Goal: Submit feedback/report problem: Submit feedback/report problem

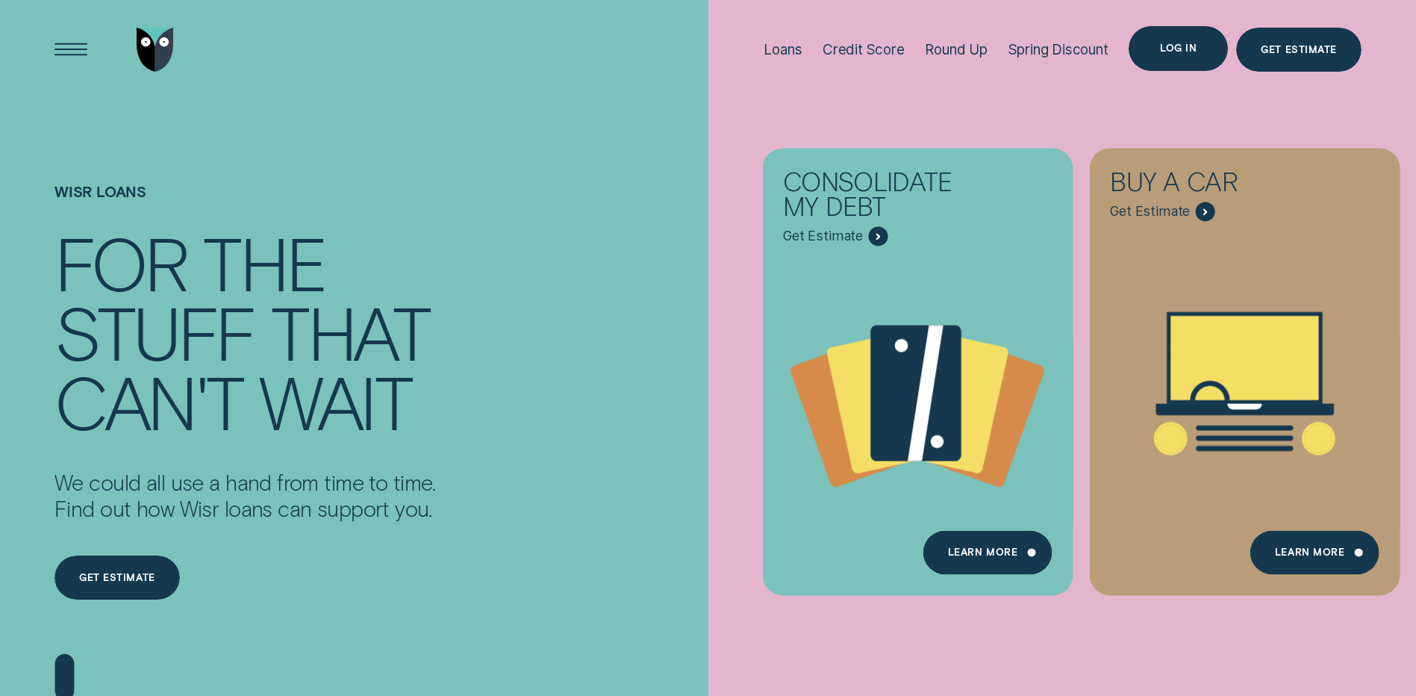
click at [1175, 49] on div "Log in" at bounding box center [1178, 48] width 37 height 9
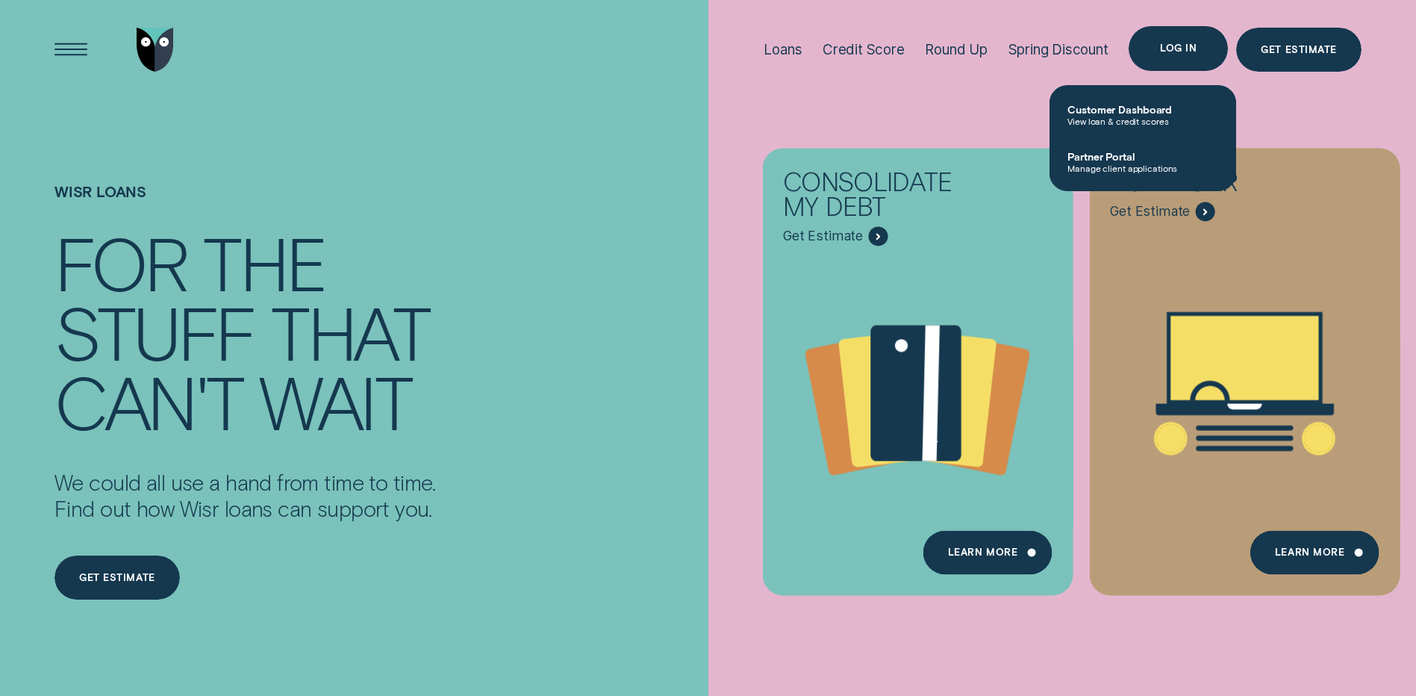
click at [1187, 46] on div "Log in" at bounding box center [1178, 48] width 37 height 9
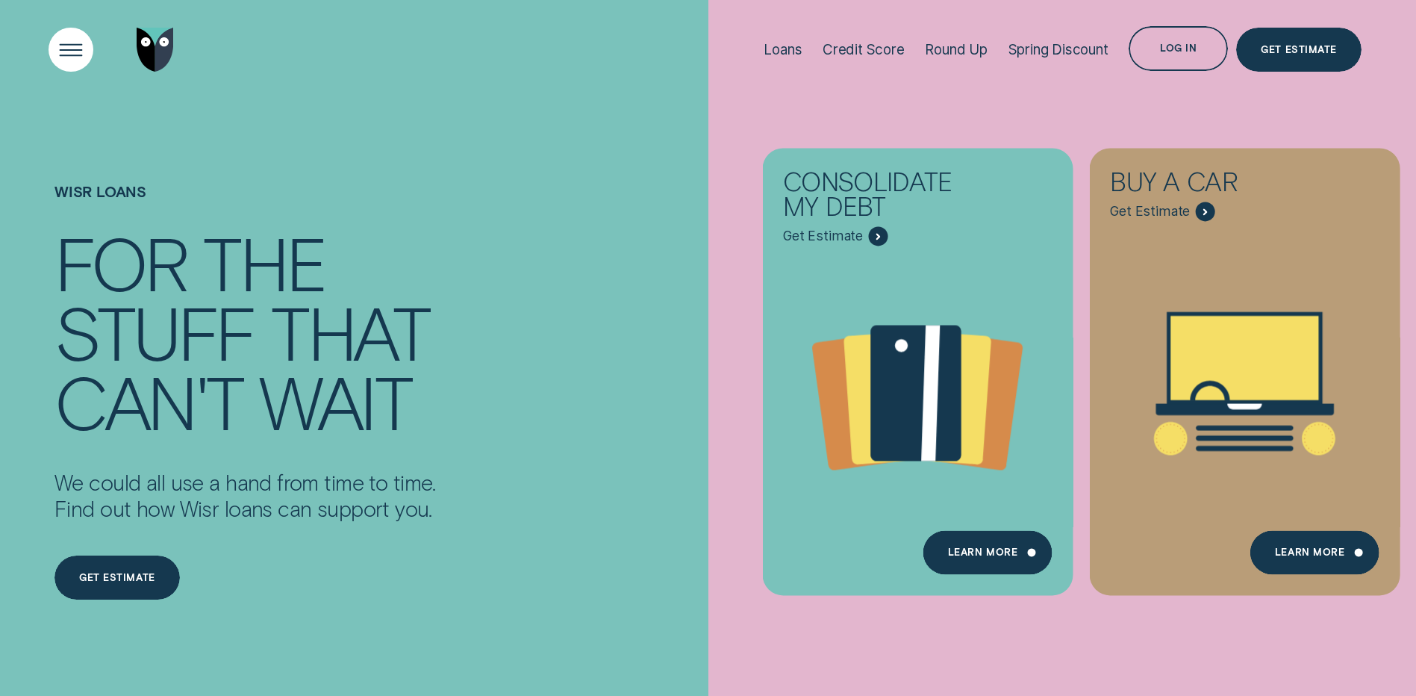
click at [77, 57] on div "Open Menu" at bounding box center [71, 49] width 63 height 63
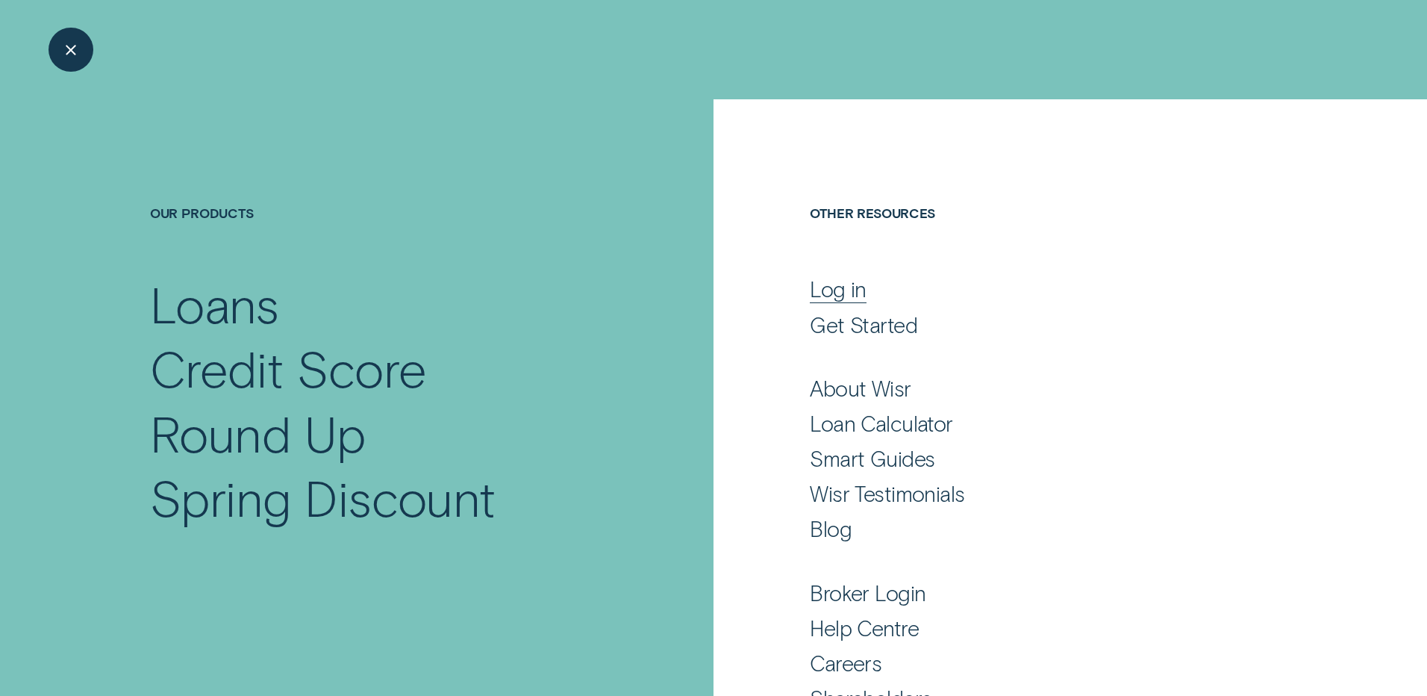
click at [827, 289] on div "Log in" at bounding box center [838, 288] width 57 height 27
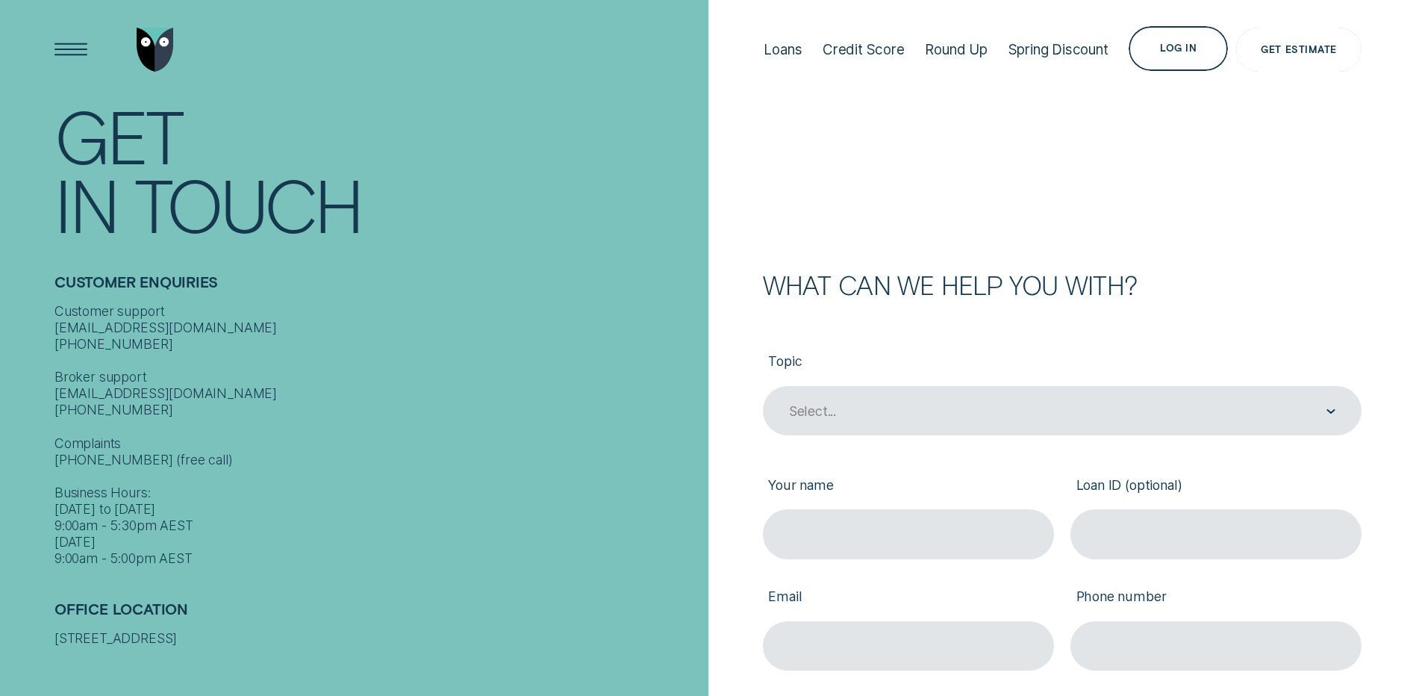
click at [1312, 56] on div "Get Estimate" at bounding box center [1298, 50] width 125 height 45
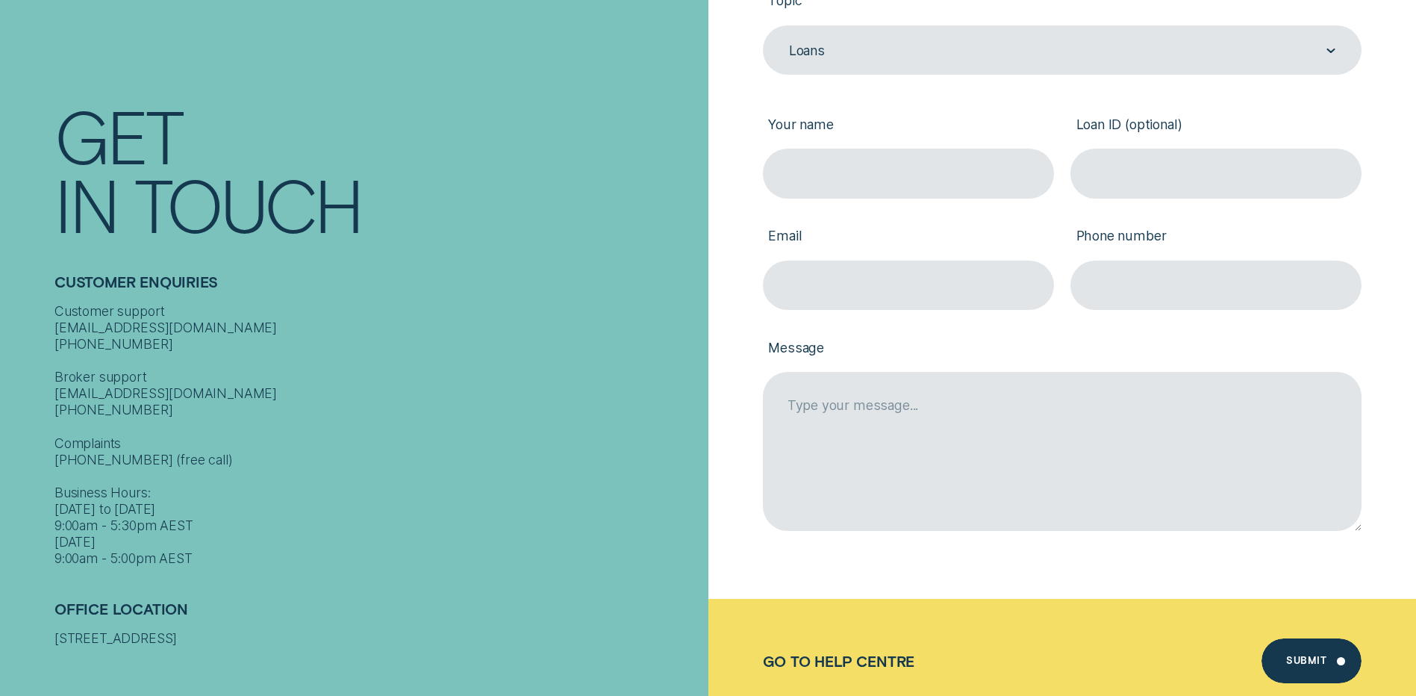
scroll to position [373, 0]
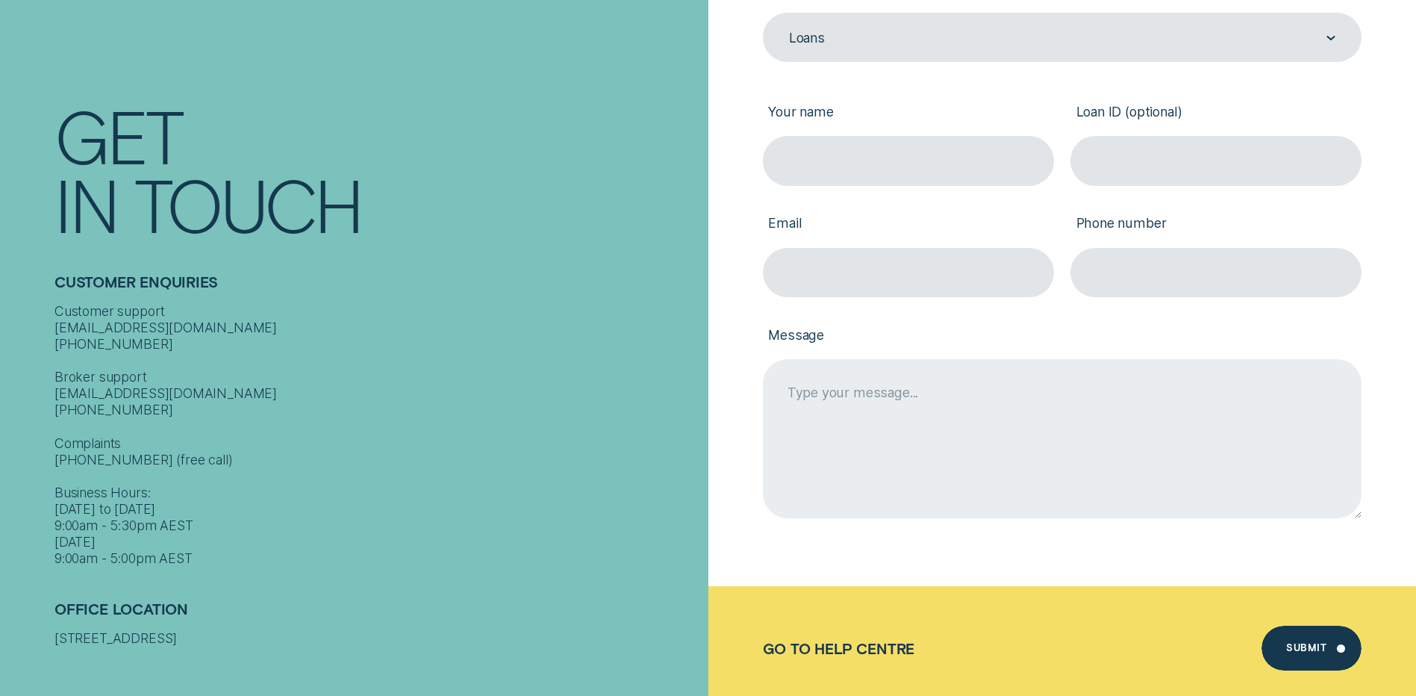
click at [1055, 454] on textarea "Message" at bounding box center [1062, 438] width 599 height 158
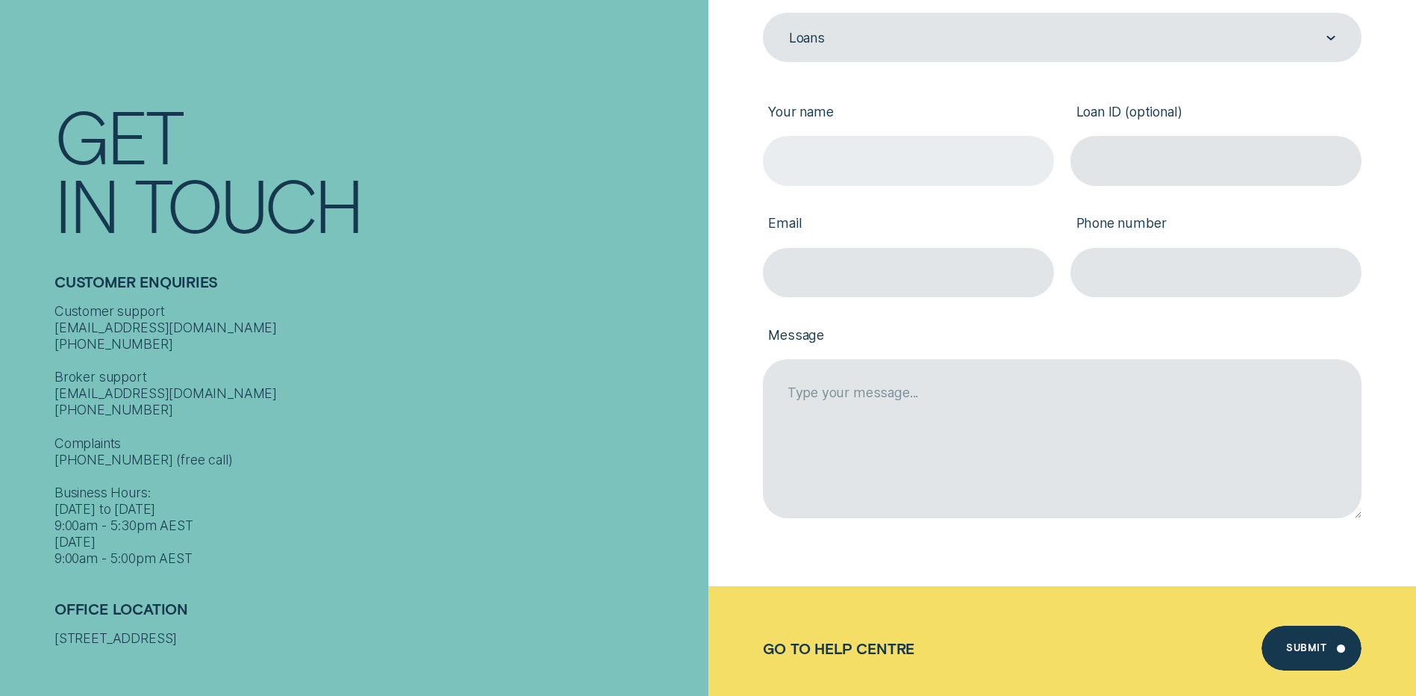
click at [832, 169] on input "Your name" at bounding box center [908, 160] width 291 height 49
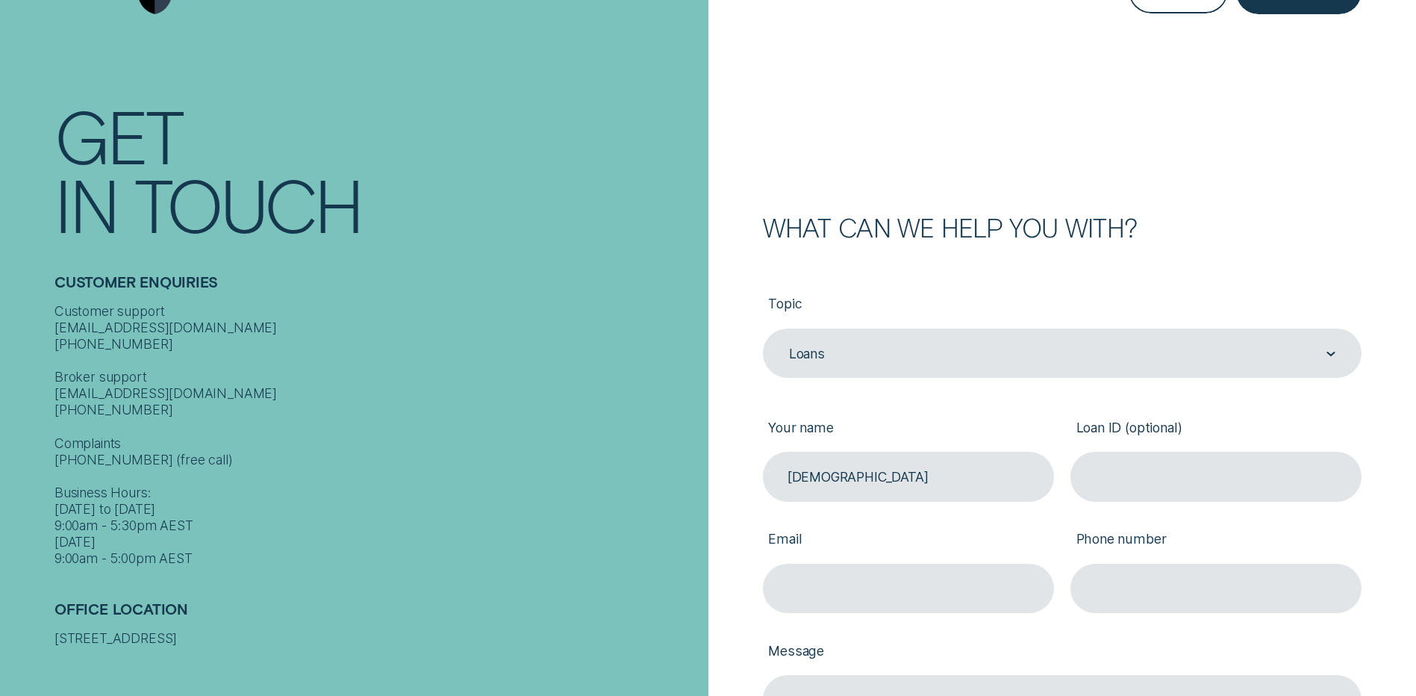
scroll to position [0, 0]
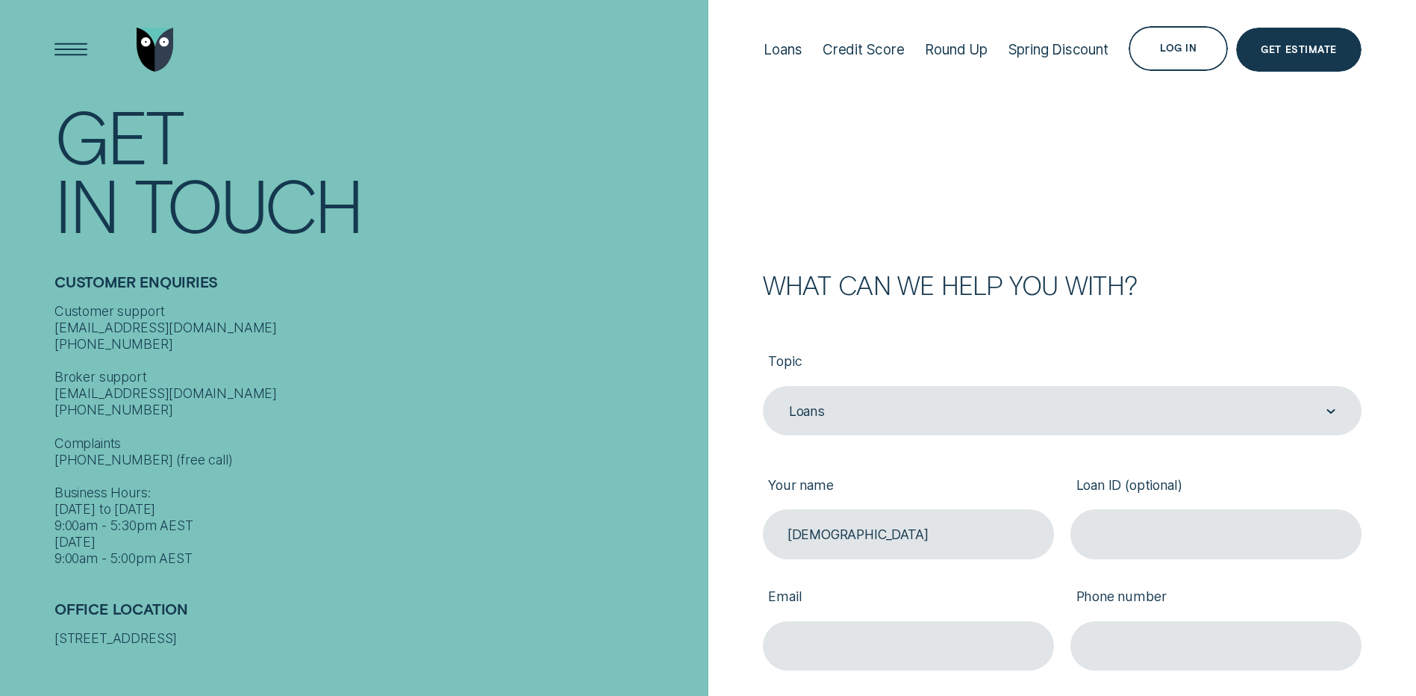
type input "Visha"
